Goal: Information Seeking & Learning: Learn about a topic

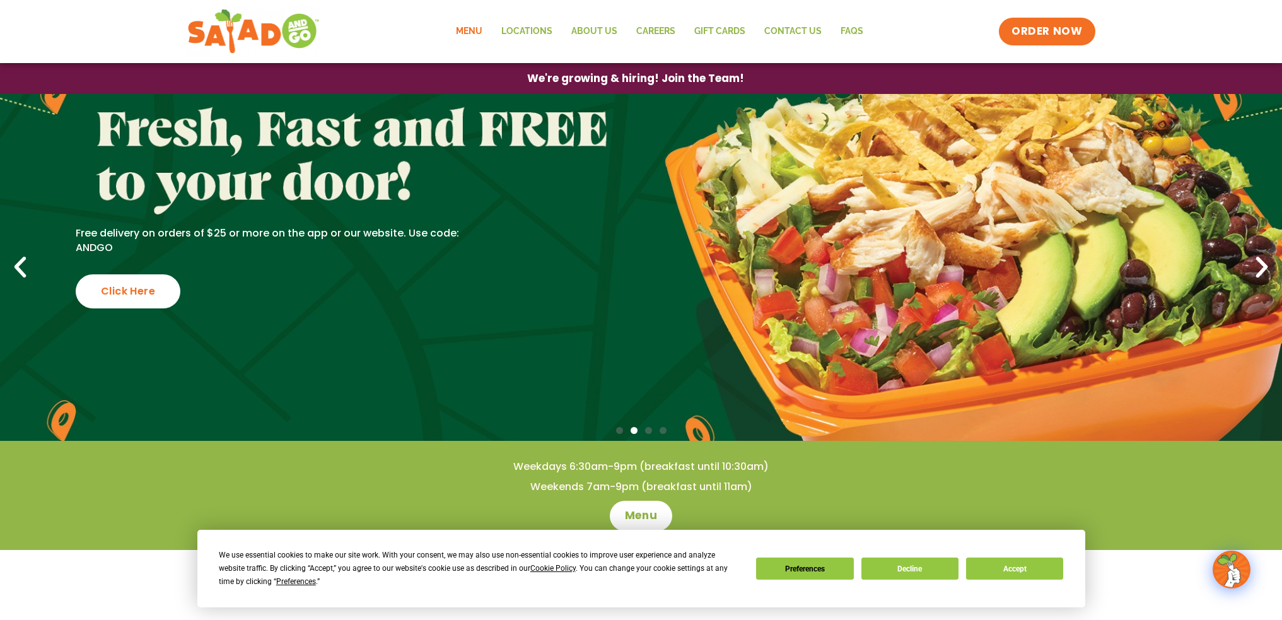
click at [474, 32] on link "Menu" at bounding box center [468, 31] width 45 height 29
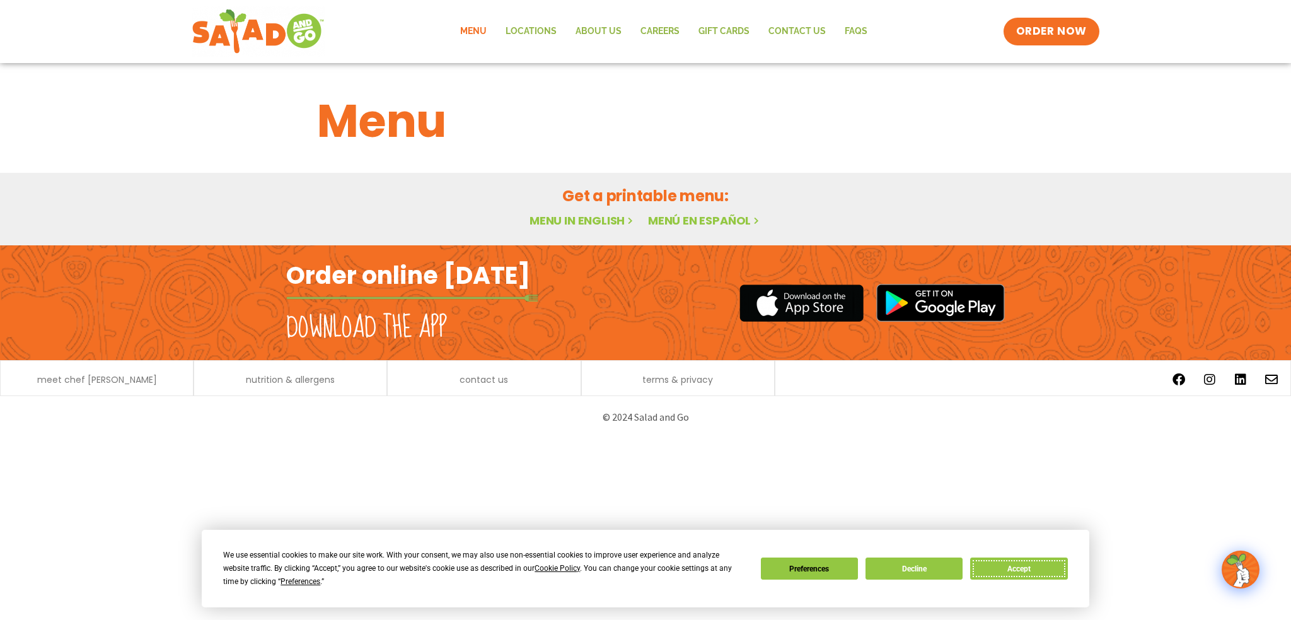
click at [1009, 561] on button "Accept" at bounding box center [1018, 568] width 97 height 22
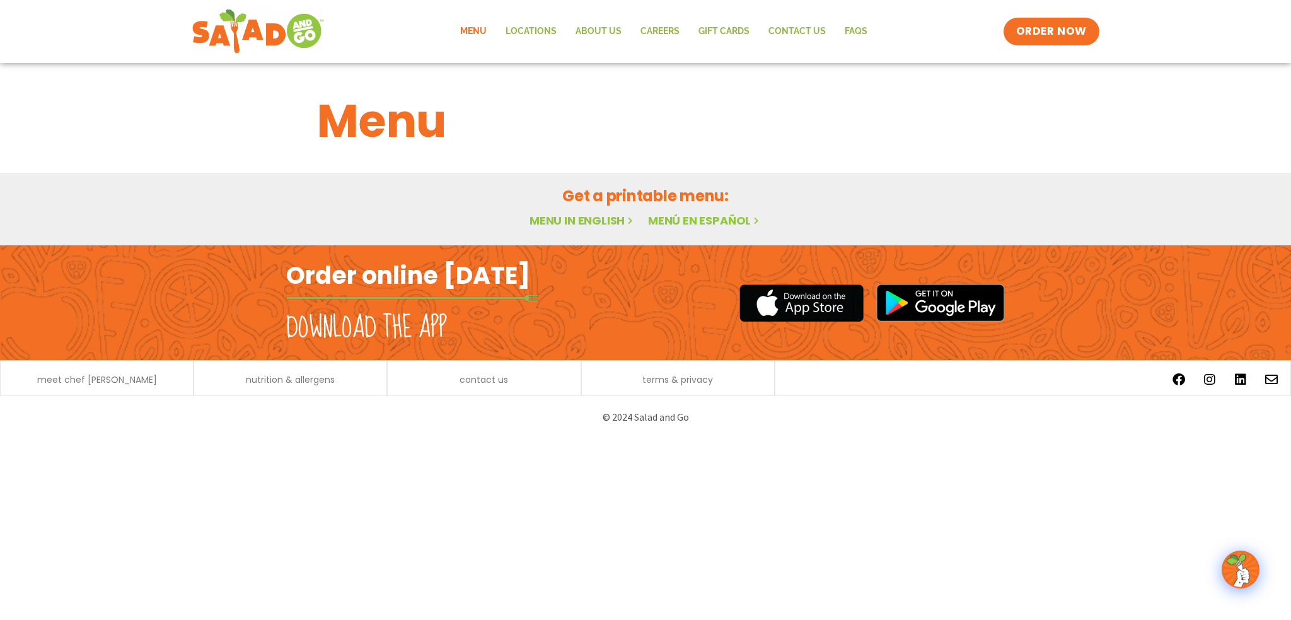
click at [566, 223] on link "Menu in English" at bounding box center [583, 220] width 106 height 16
click at [580, 214] on link "Menu in English" at bounding box center [583, 220] width 106 height 16
click at [1250, 570] on img at bounding box center [1240, 569] width 35 height 35
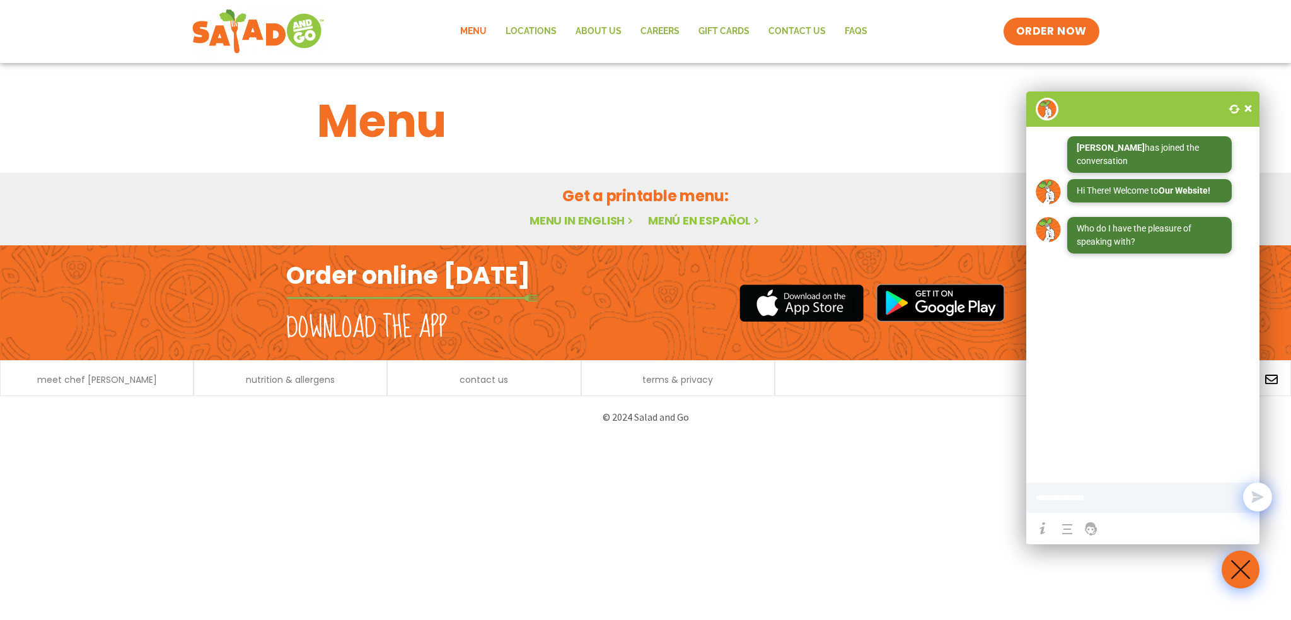
click at [1248, 104] on span at bounding box center [1248, 108] width 13 height 13
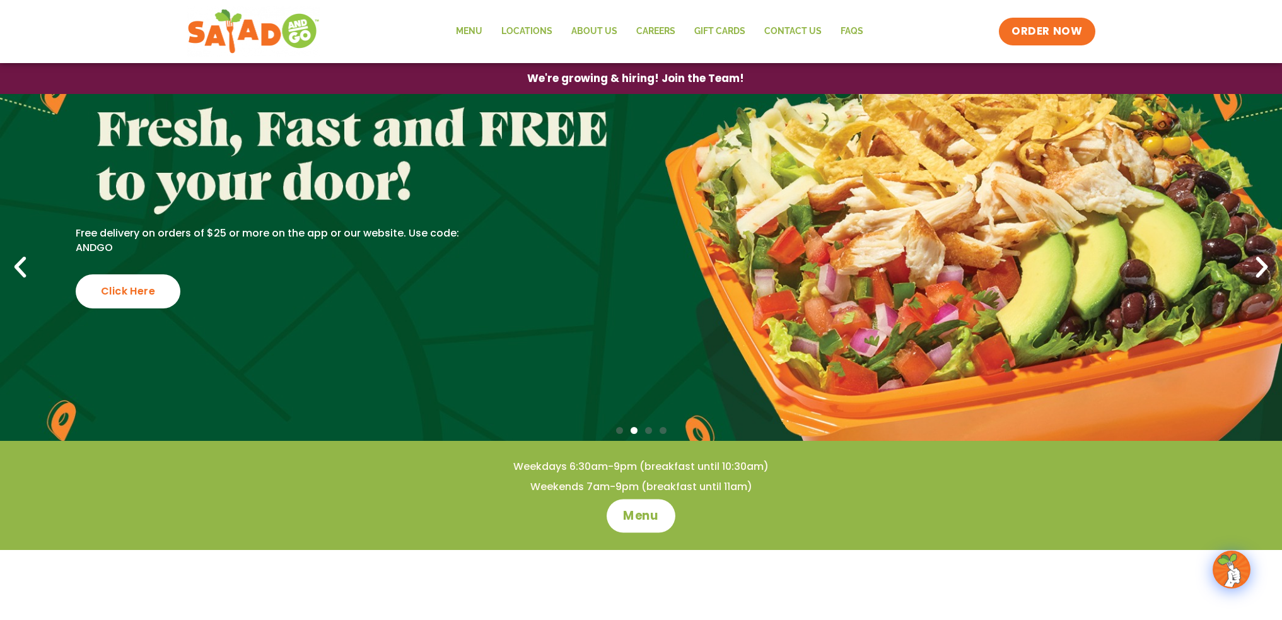
click at [662, 519] on link "Menu" at bounding box center [641, 515] width 69 height 33
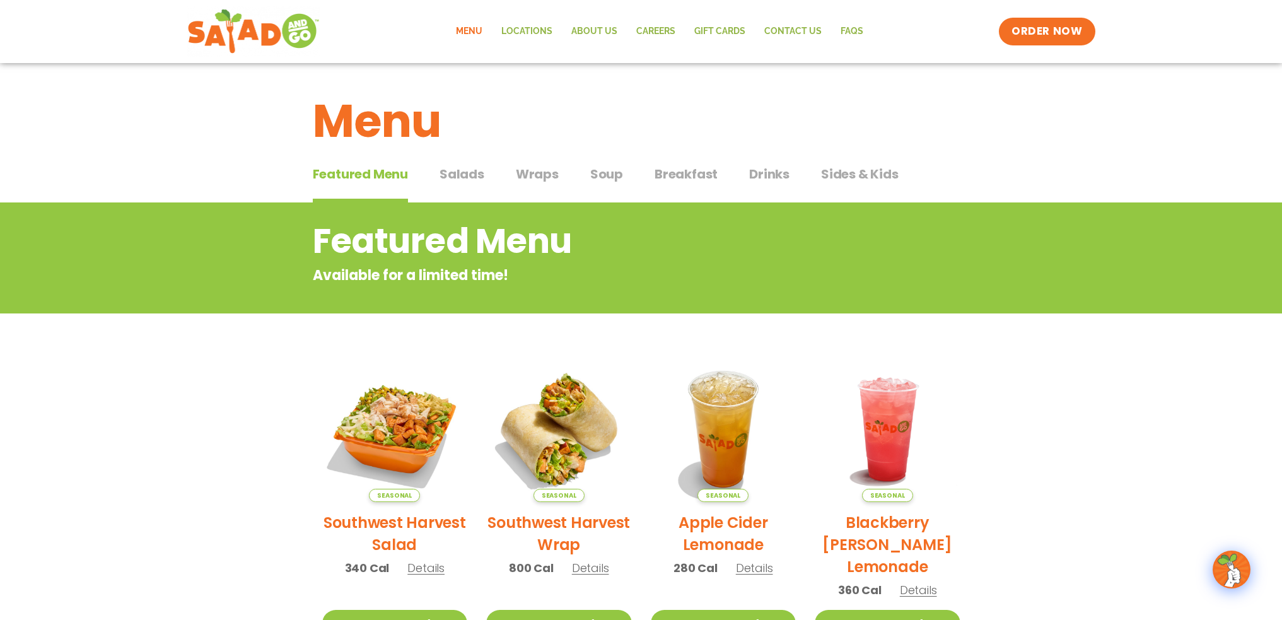
click at [465, 182] on span "Salads" at bounding box center [461, 174] width 45 height 19
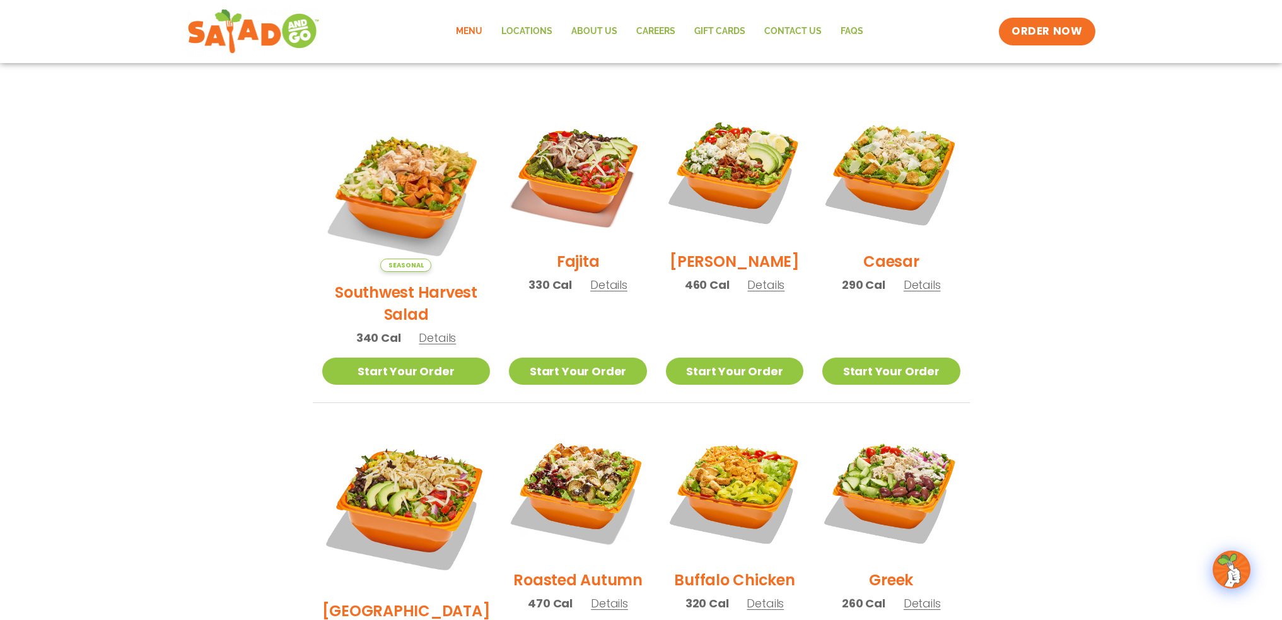
scroll to position [252, 0]
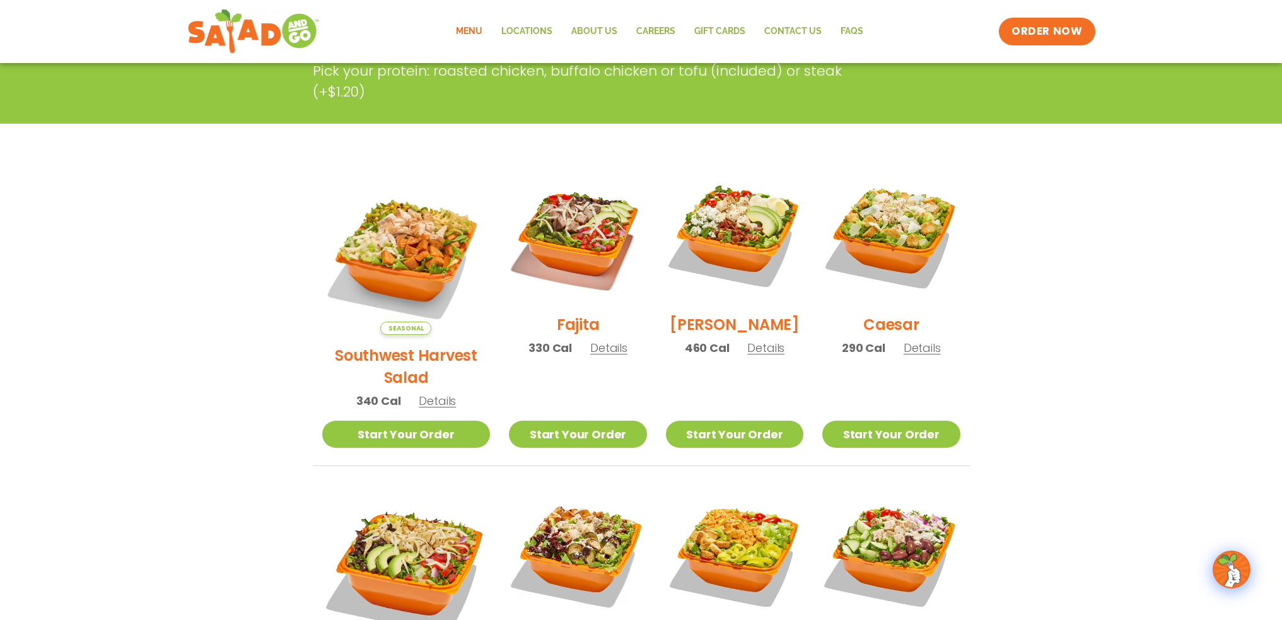
click at [566, 331] on h2 "Fajita" at bounding box center [578, 324] width 43 height 22
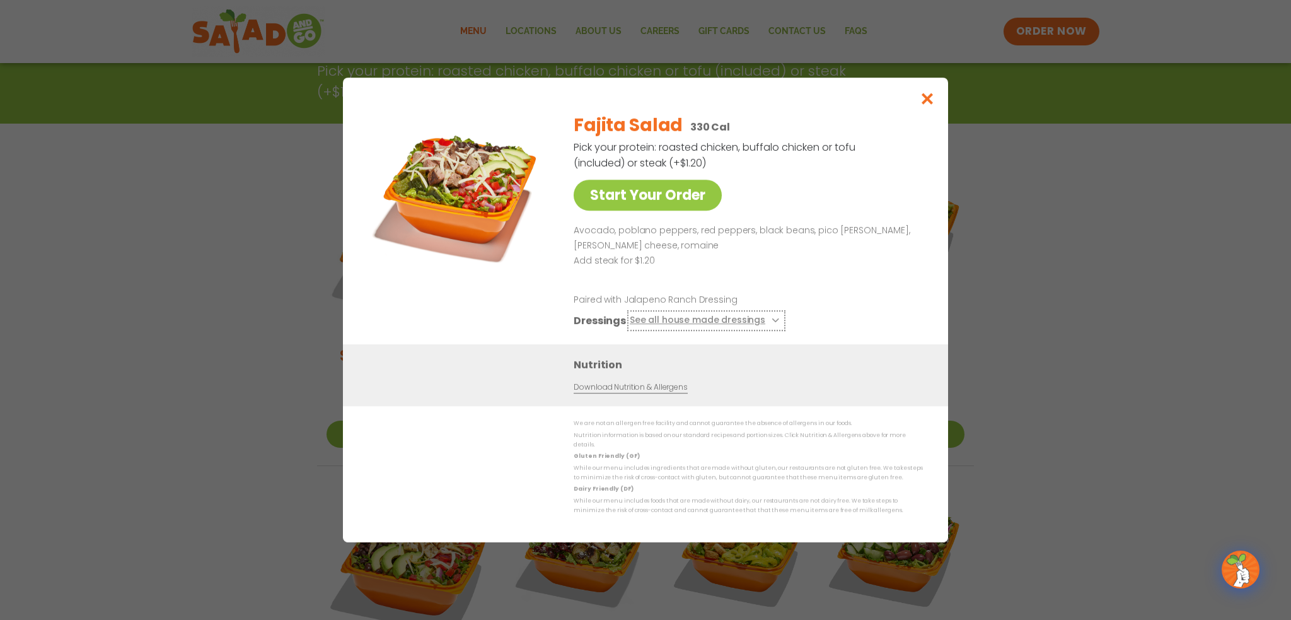
click at [740, 325] on button "See all house made dressings" at bounding box center [706, 321] width 153 height 16
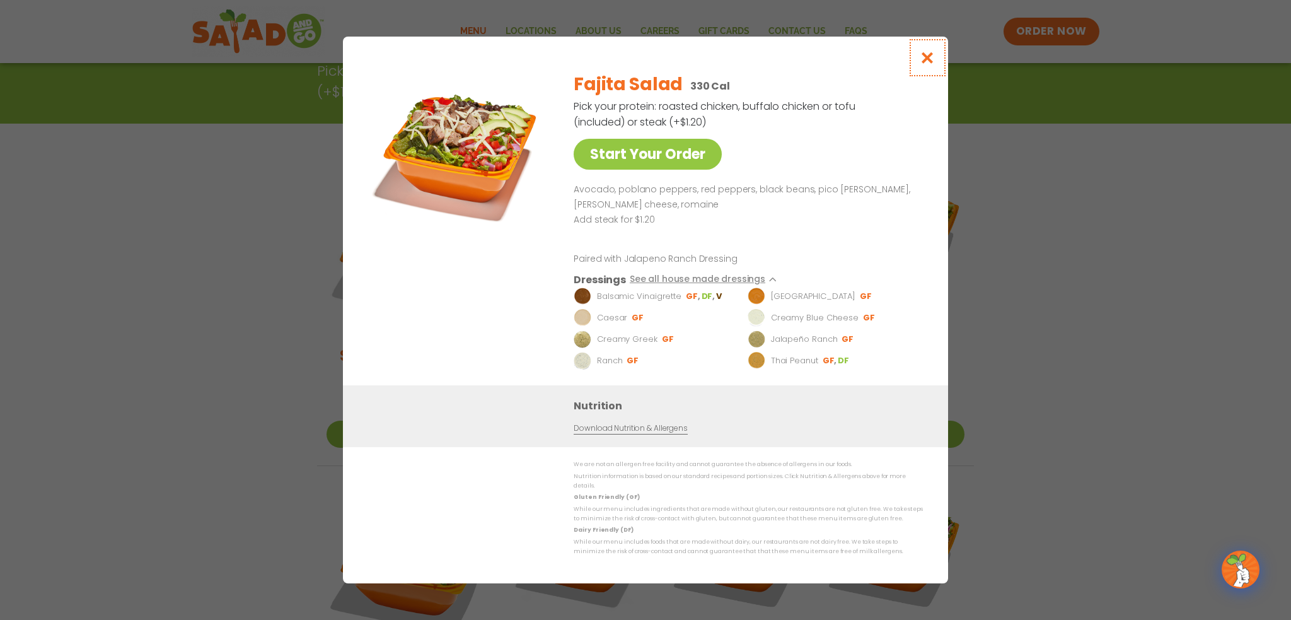
click at [935, 78] on button "Close modal" at bounding box center [927, 58] width 41 height 42
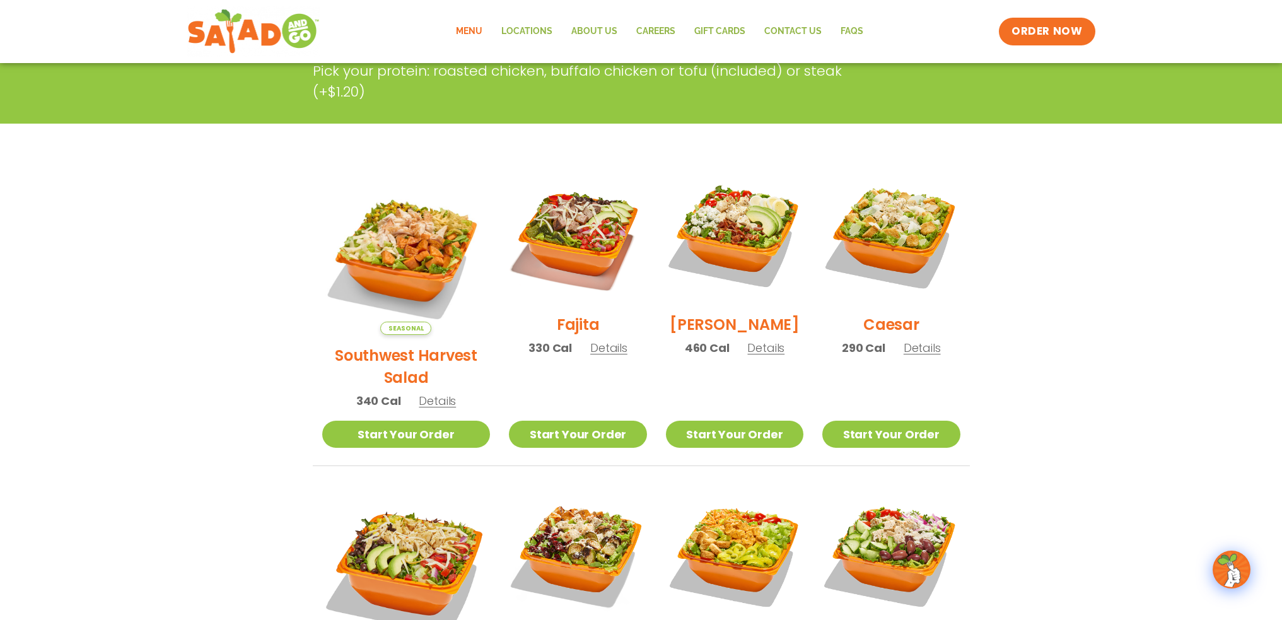
click at [720, 328] on h2 "[PERSON_NAME]" at bounding box center [735, 324] width 130 height 22
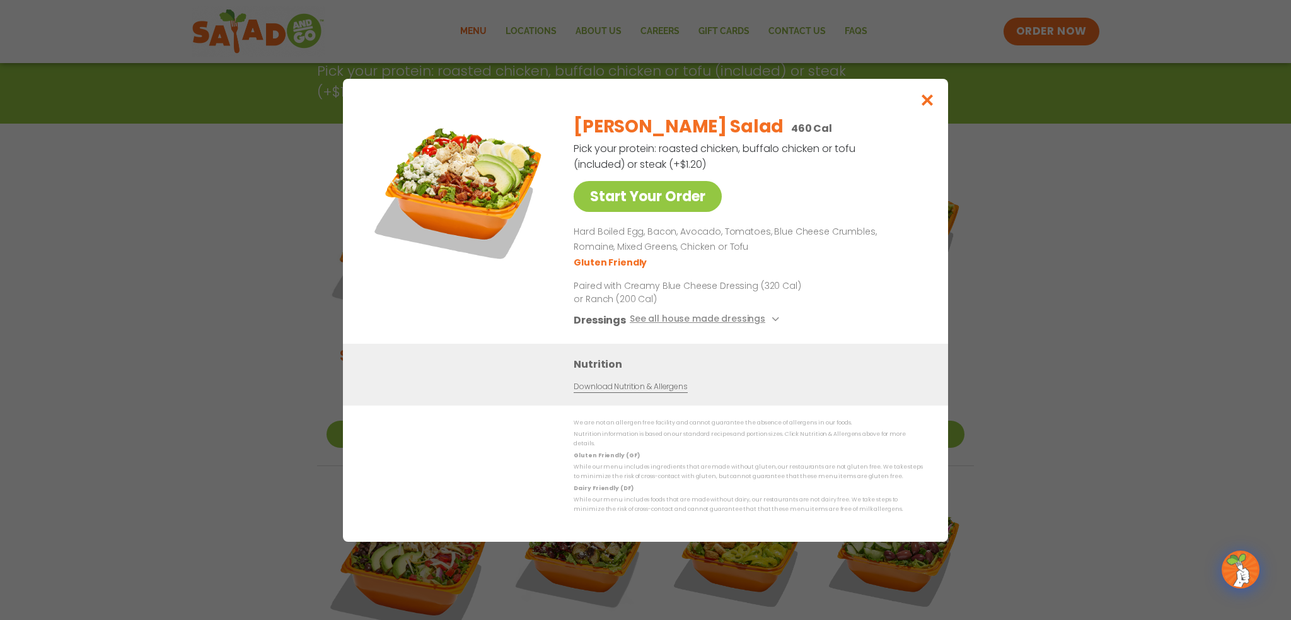
click at [651, 390] on link "Download Nutrition & Allergens" at bounding box center [630, 386] width 113 height 12
click at [925, 103] on icon "Close modal" at bounding box center [928, 99] width 16 height 13
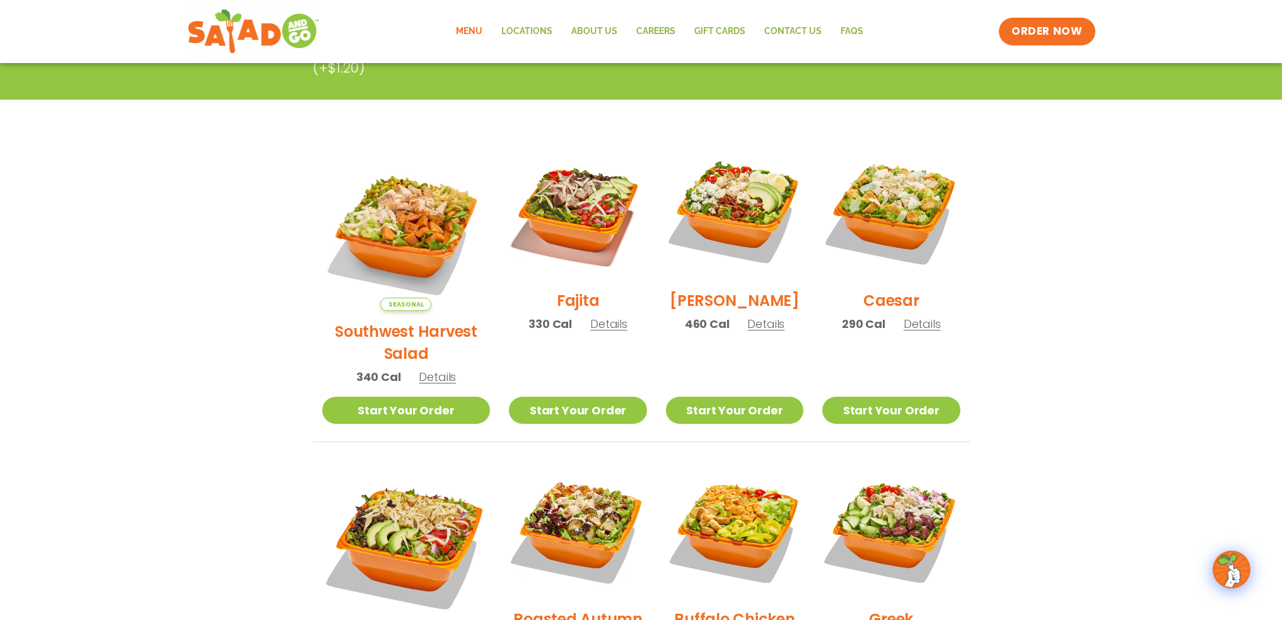
scroll to position [315, 0]
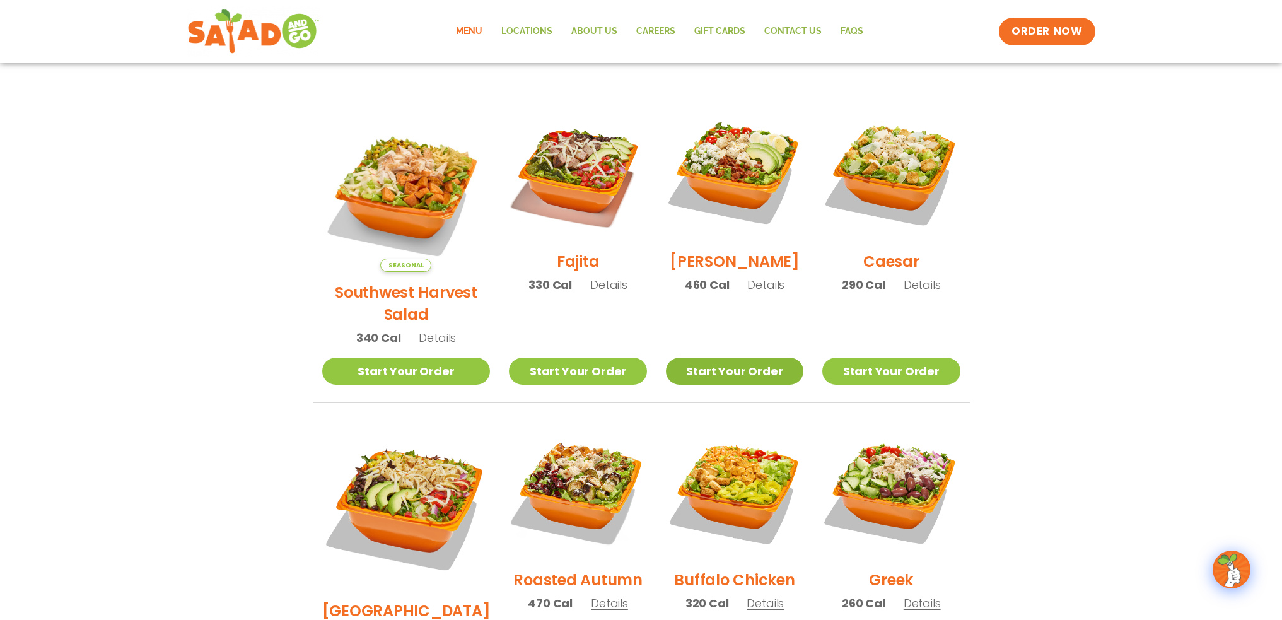
click at [683, 358] on link "Start Your Order" at bounding box center [734, 371] width 137 height 27
